Goal: Navigation & Orientation: Find specific page/section

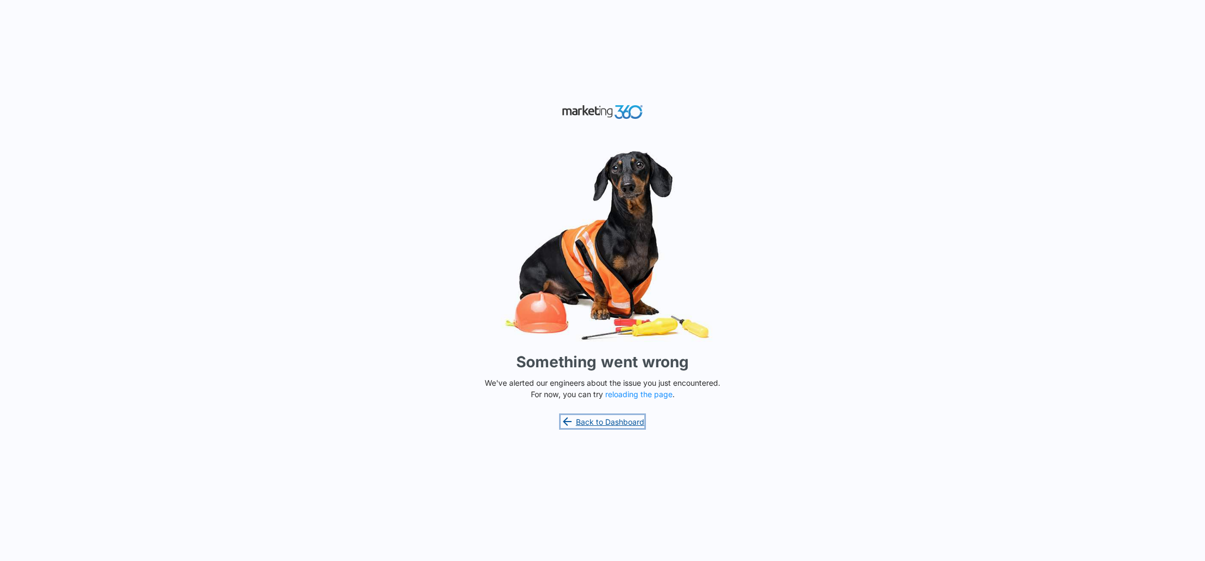
click at [589, 423] on link "Back to Dashboard" at bounding box center [603, 421] width 84 height 13
click at [626, 396] on button "reloading the page" at bounding box center [638, 394] width 67 height 9
click at [604, 117] on img at bounding box center [602, 112] width 81 height 19
click at [605, 423] on link "Back to Dashboard" at bounding box center [603, 421] width 84 height 13
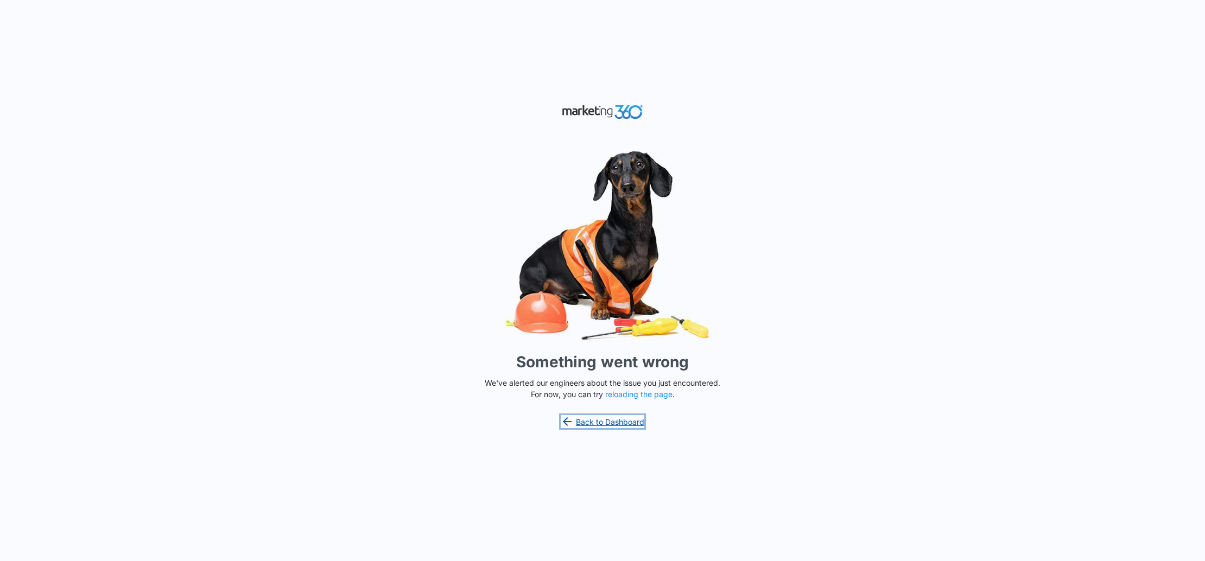
click at [605, 423] on link "Back to Dashboard" at bounding box center [603, 421] width 84 height 13
click at [658, 395] on button "reloading the page" at bounding box center [638, 394] width 67 height 9
click at [616, 419] on link "Back to Dashboard" at bounding box center [603, 421] width 84 height 13
